Goal: Navigation & Orientation: Find specific page/section

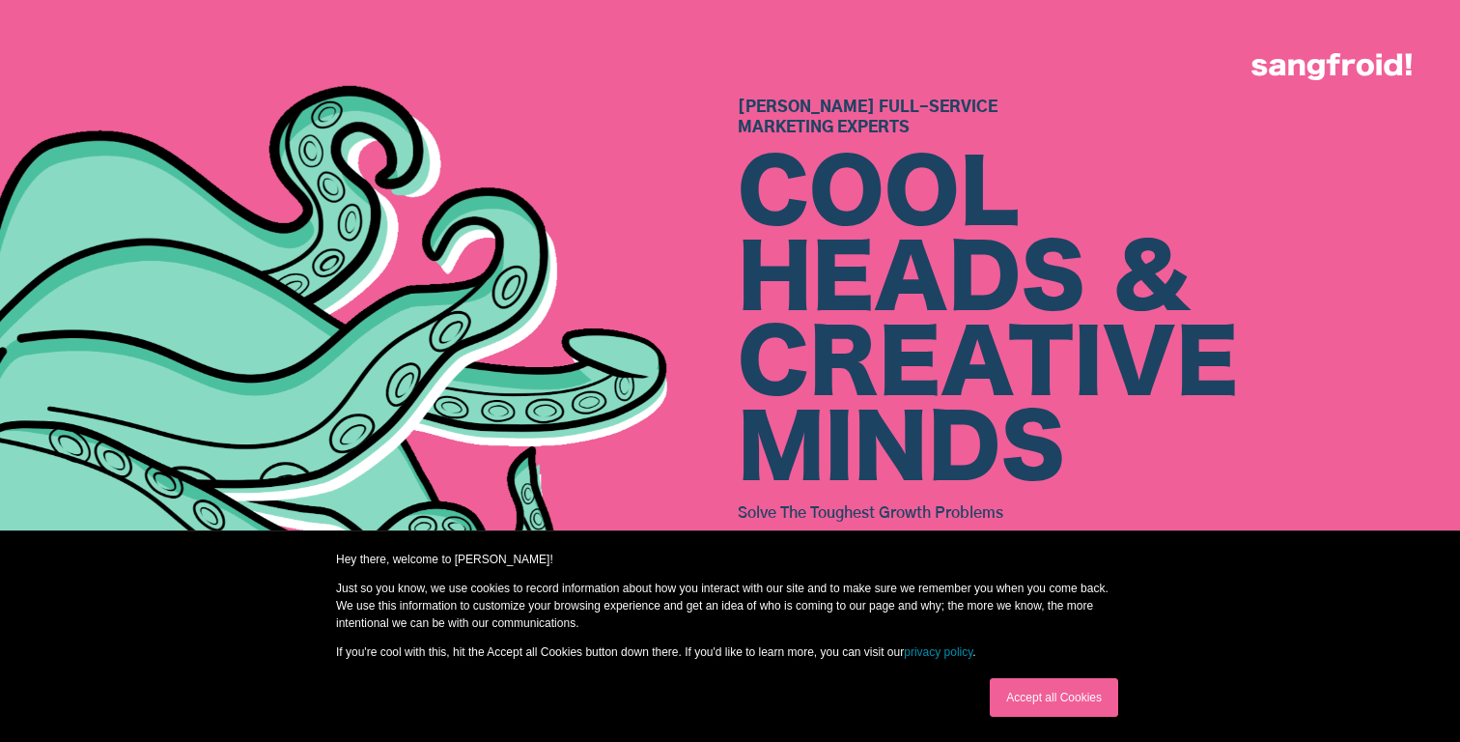
scroll to position [814, 0]
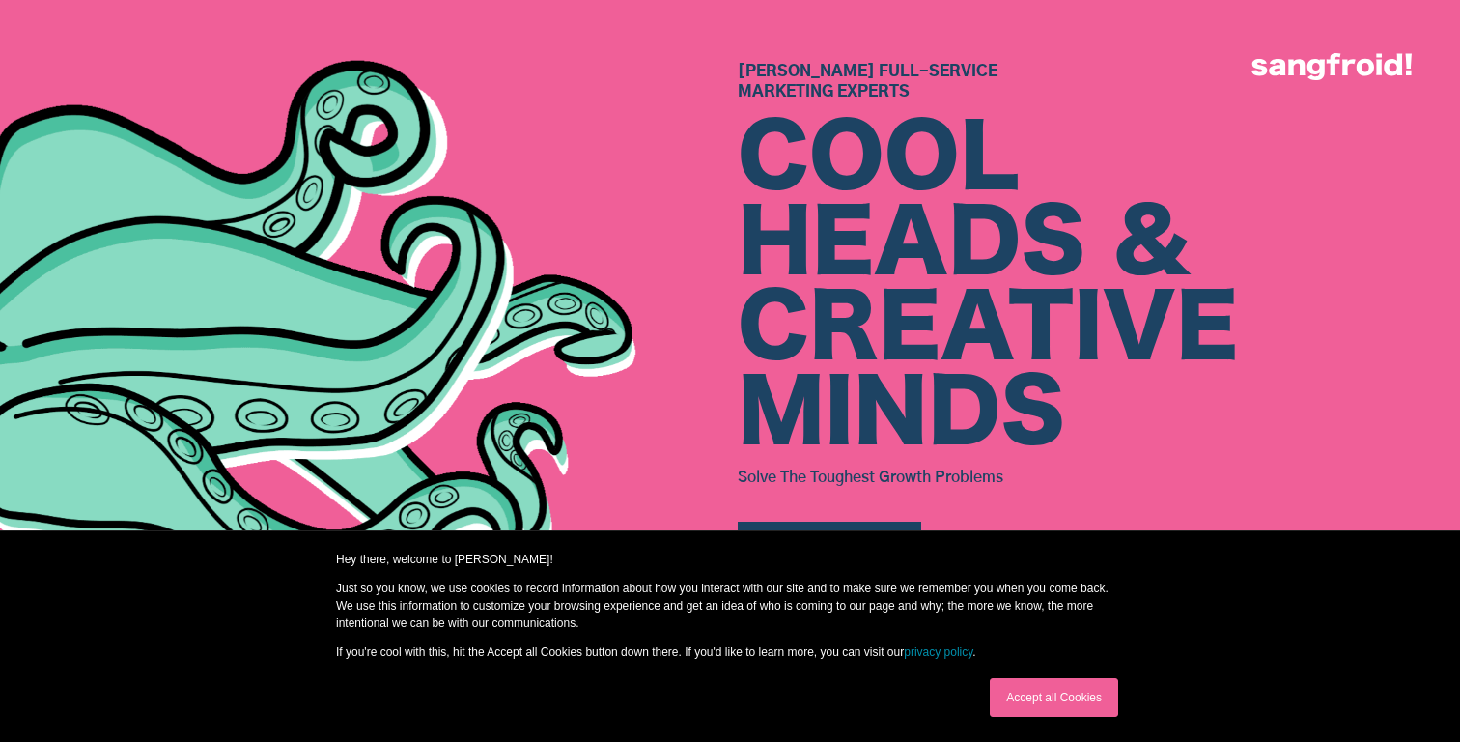
click at [1111, 705] on link "Accept all Cookies" at bounding box center [1054, 697] width 128 height 39
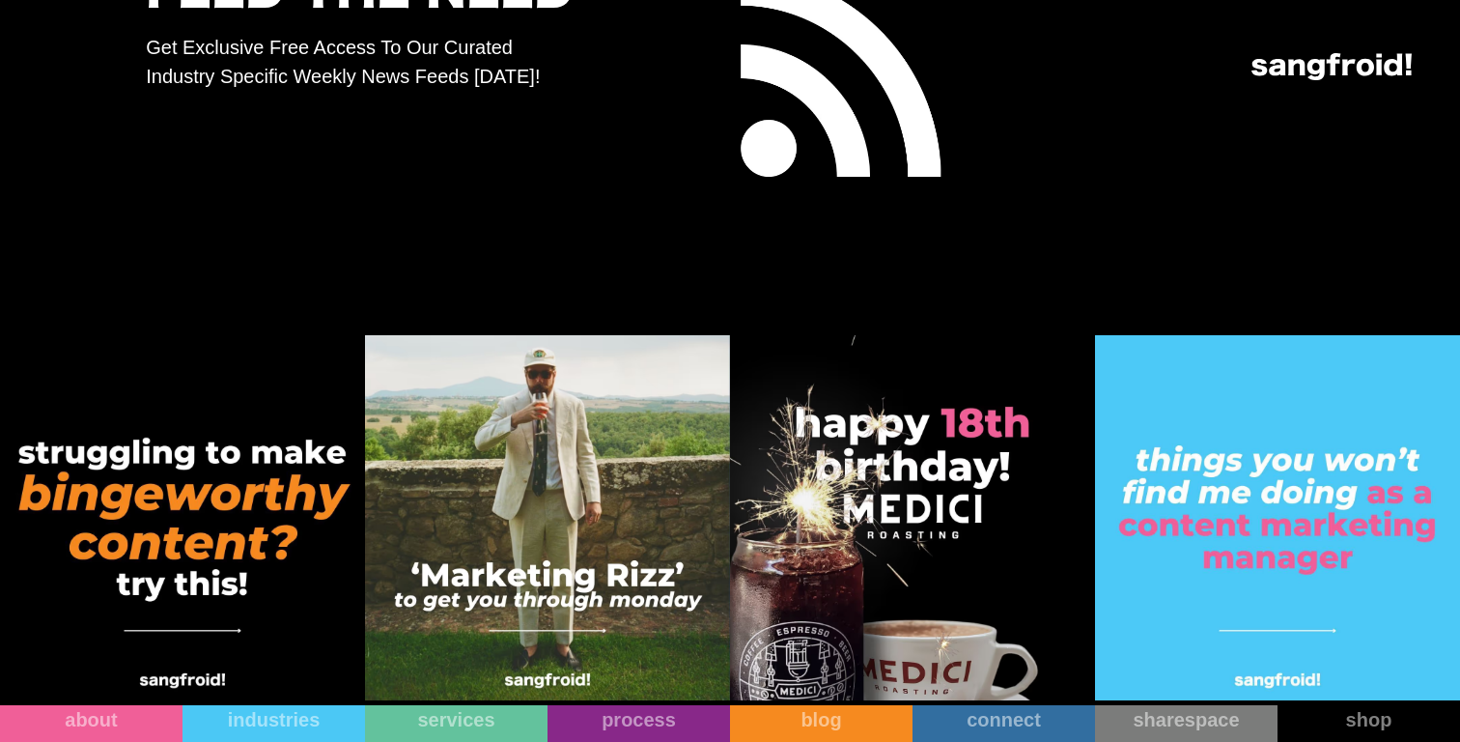
scroll to position [9962, 0]
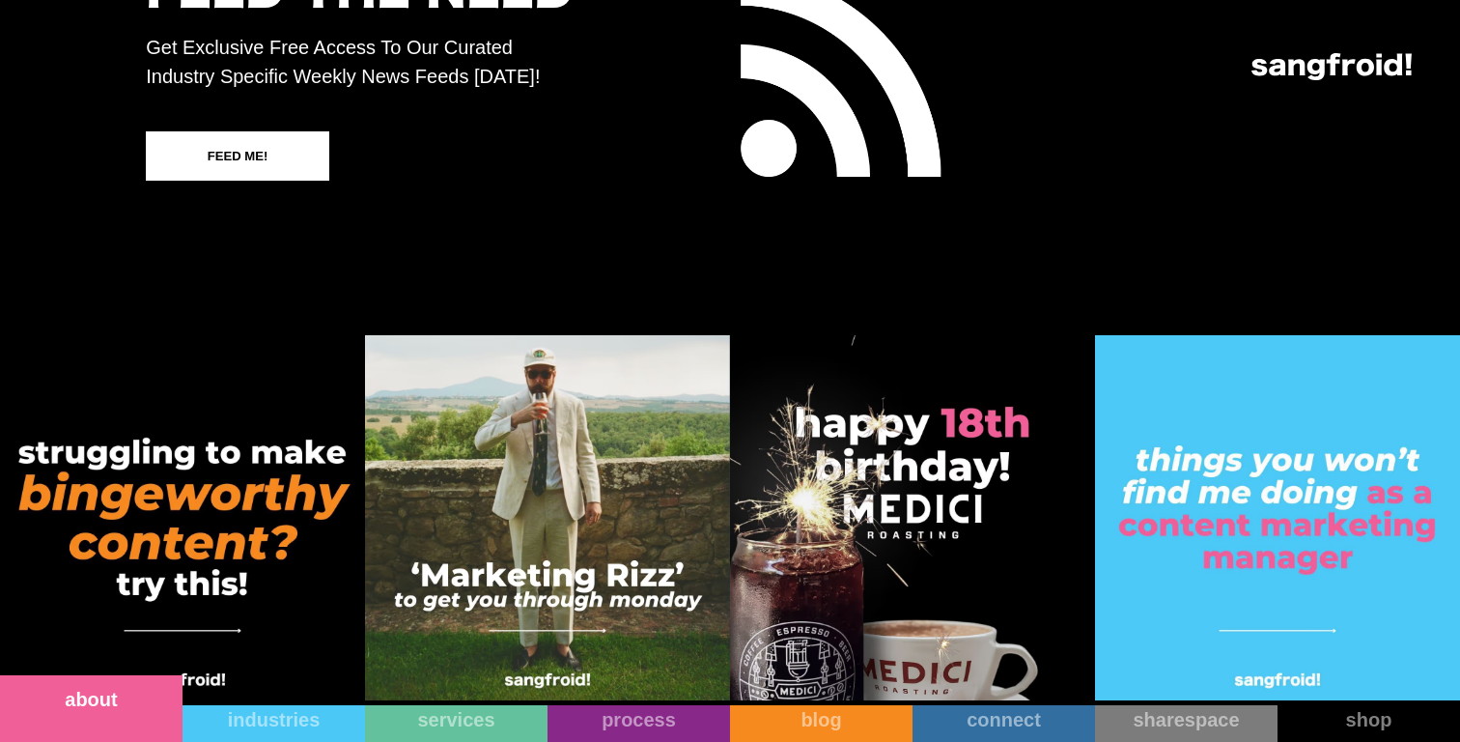
click at [140, 725] on link "about" at bounding box center [91, 708] width 182 height 67
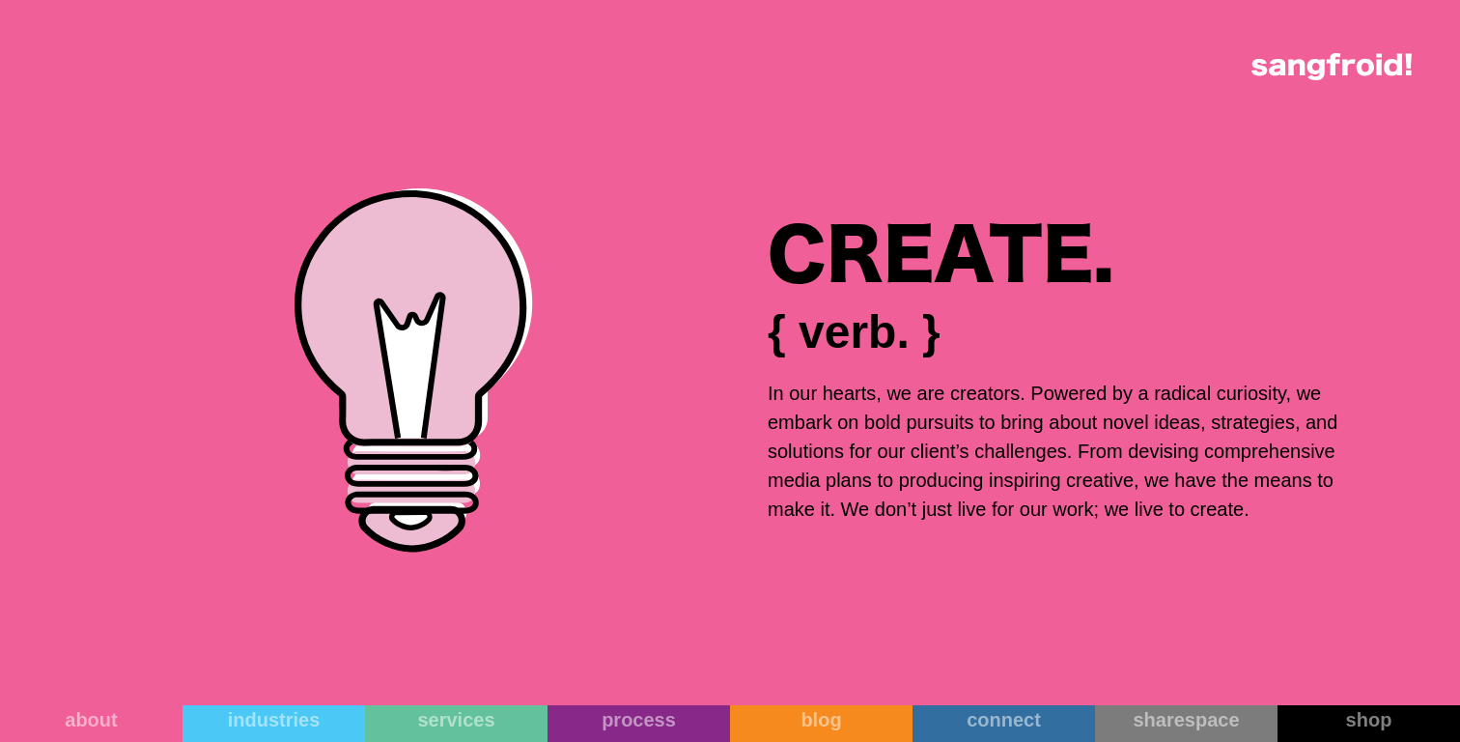
scroll to position [11450, 0]
click at [1321, 714] on link "shop" at bounding box center [1368, 708] width 182 height 67
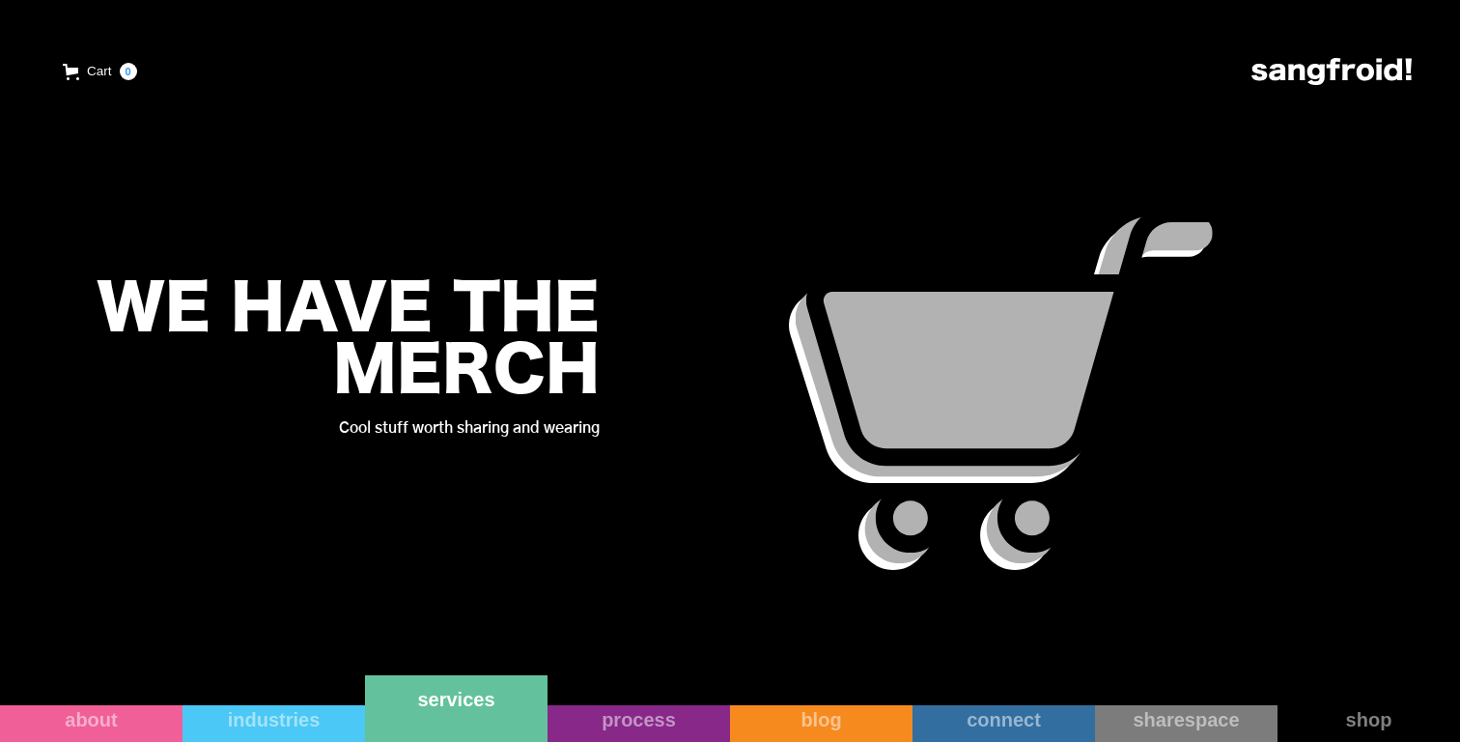
click at [457, 725] on link "services" at bounding box center [456, 708] width 182 height 67
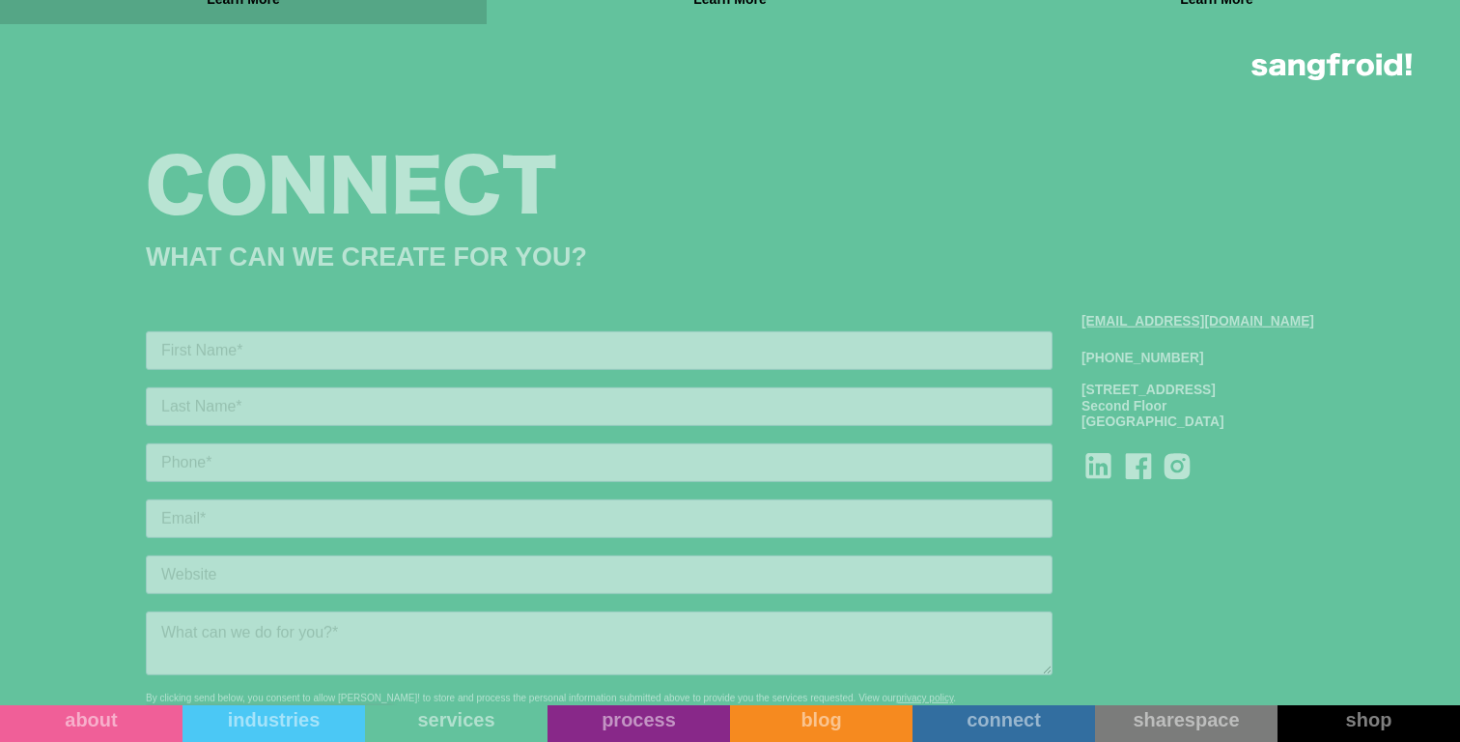
scroll to position [2049, 0]
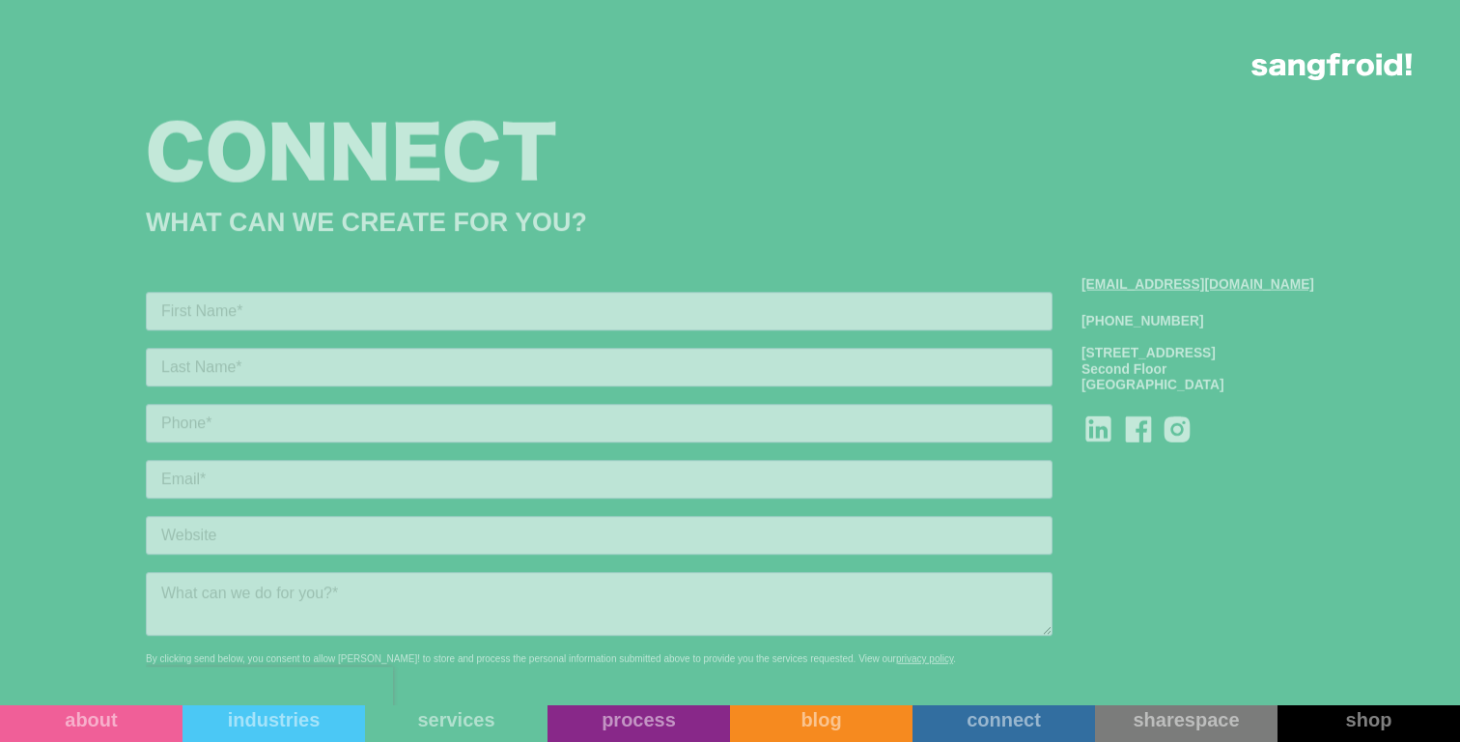
click at [1190, 433] on icon at bounding box center [1177, 429] width 26 height 26
